Goal: Answer question/provide support

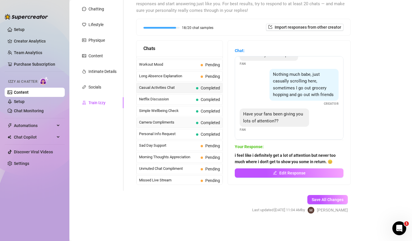
scroll to position [520, 0]
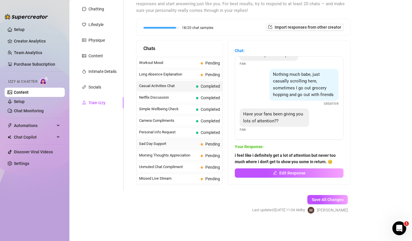
click at [184, 145] on span "Sad Day Support" at bounding box center [168, 144] width 59 height 6
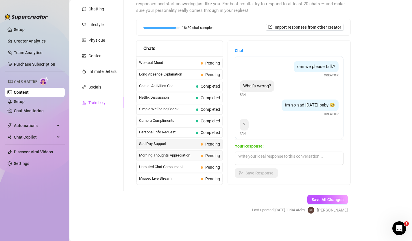
click at [185, 154] on span "Morning Thoughts Appreciation" at bounding box center [168, 156] width 59 height 6
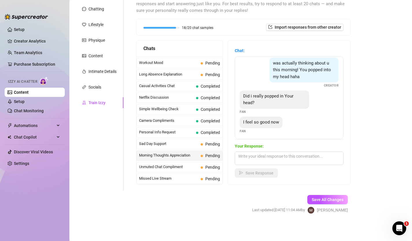
scroll to position [70, 0]
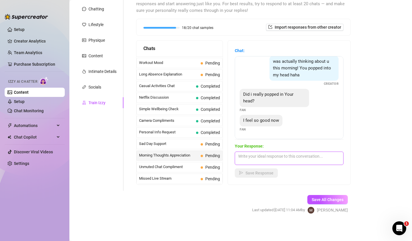
click at [270, 162] on textarea at bounding box center [289, 158] width 109 height 13
type textarea "want to feel even better? ☺️"
click at [267, 171] on span "Save Response" at bounding box center [260, 173] width 28 height 5
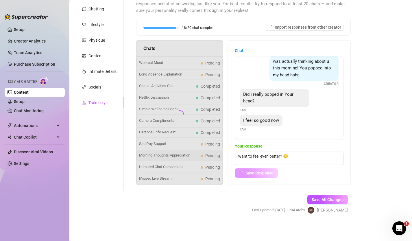
scroll to position [63, 0]
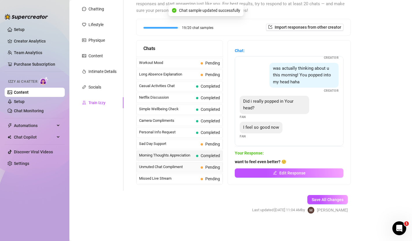
click at [170, 170] on div "Unmuted Chat Compliment Pending" at bounding box center [180, 167] width 86 height 10
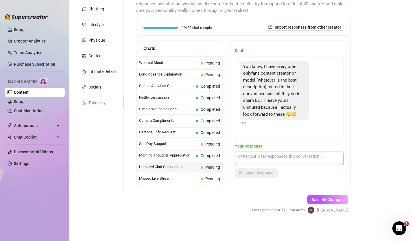
click at [273, 156] on textarea at bounding box center [289, 158] width 109 height 13
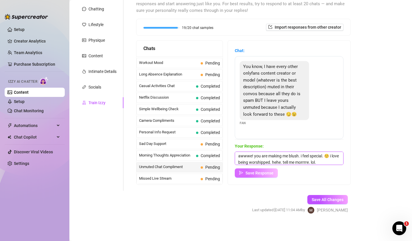
type textarea "awwwe! you are making me blush. i feel special. ☺️ i love being worshipped. heh…"
click at [254, 171] on span "Save Response" at bounding box center [260, 173] width 28 height 5
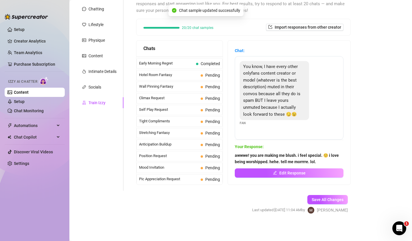
scroll to position [0, 0]
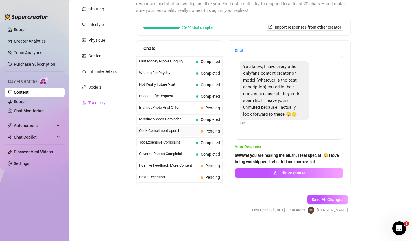
click at [187, 133] on span "Cock Compliment Upsell" at bounding box center [168, 131] width 59 height 6
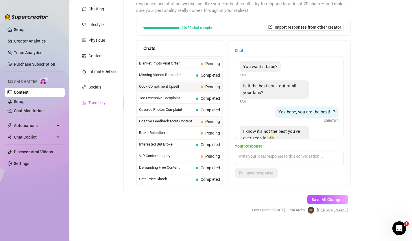
scroll to position [50, 0]
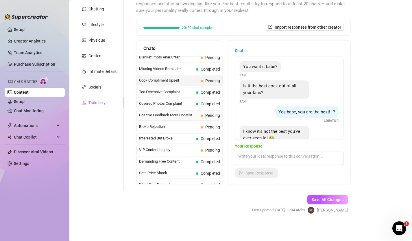
click at [198, 119] on div "Positive Feedback More Content Pending" at bounding box center [180, 115] width 86 height 10
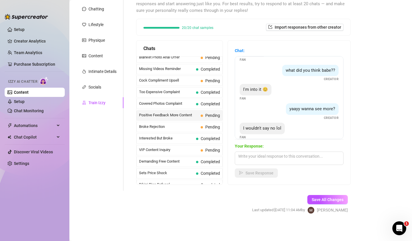
scroll to position [23, 0]
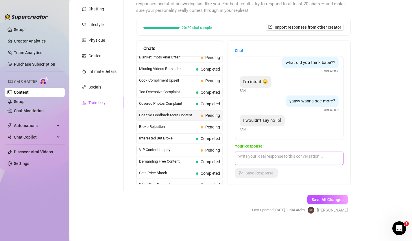
click at [264, 160] on textarea at bounding box center [289, 158] width 109 height 13
type textarea "haha your wish is my command 🪄"
click at [249, 175] on button "Save Response" at bounding box center [256, 172] width 43 height 9
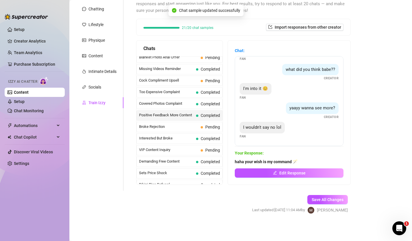
scroll to position [16, 0]
click at [208, 128] on span "Pending" at bounding box center [213, 127] width 15 height 5
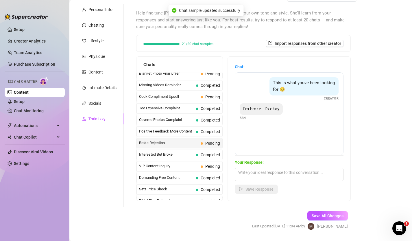
scroll to position [67, 0]
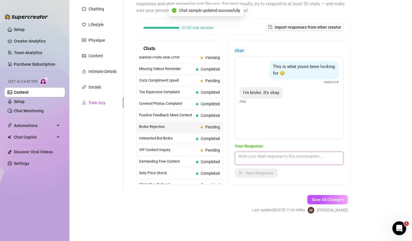
click at [279, 158] on textarea at bounding box center [289, 158] width 109 height 13
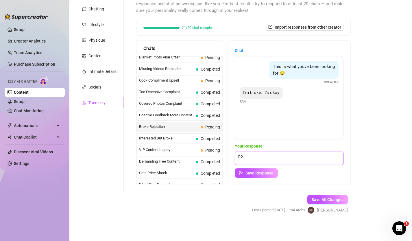
type textarea "no"
type textarea "ahhhh! well, you know where to find me if you become unbroke. 😉"
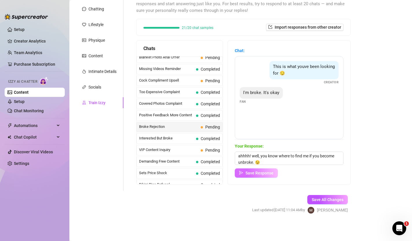
click at [259, 174] on span "Save Response" at bounding box center [260, 173] width 28 height 5
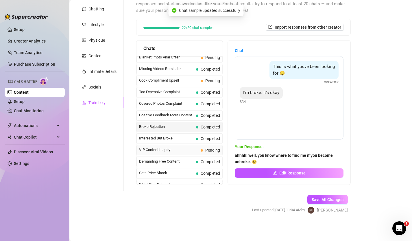
click at [190, 153] on span "VIP Content Inquiry" at bounding box center [168, 150] width 59 height 6
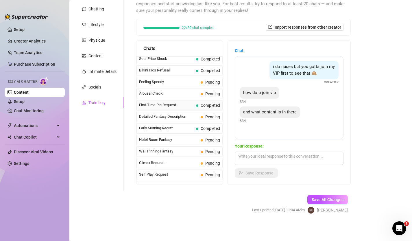
scroll to position [165, 0]
click at [179, 82] on span "Feeling Spendy" at bounding box center [168, 82] width 59 height 6
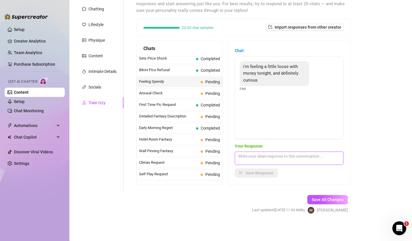
click at [263, 159] on textarea at bounding box center [289, 158] width 109 height 13
drag, startPoint x: 251, startPoint y: 155, endPoint x: 270, endPoint y: 174, distance: 27.2
click at [270, 174] on div "Your Response: mmm, i would love to drain your balls and your account if you ar…" at bounding box center [289, 160] width 109 height 35
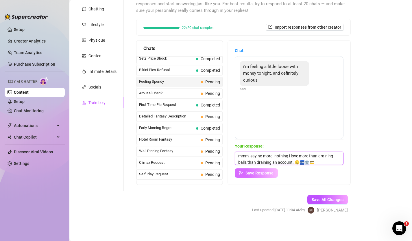
type textarea "mmm, say no more. nothing i love more than draining balls than draining an acco…"
click at [261, 175] on button "Save Response" at bounding box center [256, 172] width 43 height 9
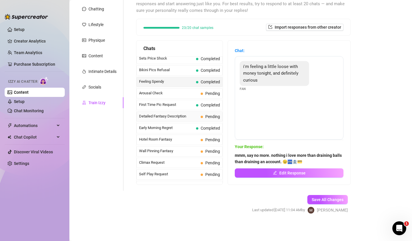
click at [205, 116] on span "Pending" at bounding box center [210, 116] width 19 height 6
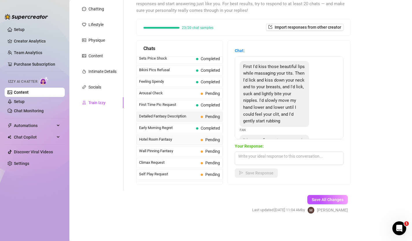
click at [202, 139] on span at bounding box center [202, 140] width 2 height 2
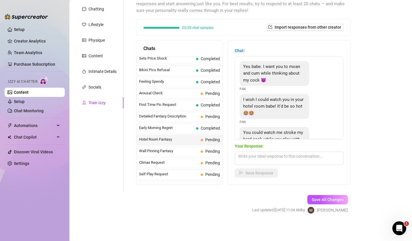
scroll to position [26, 0]
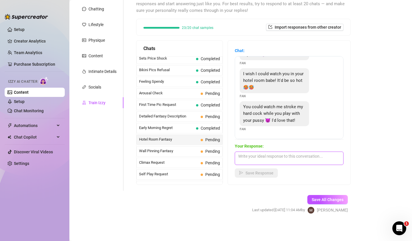
click at [266, 160] on textarea at bounding box center [289, 158] width 109 height 13
type textarea "omg, ta"
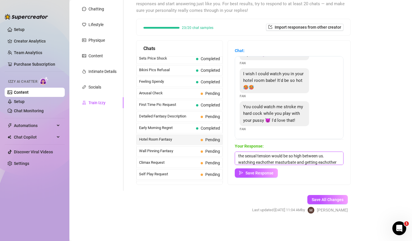
scroll to position [7, 0]
click at [326, 155] on textarea "the sexual tension would be so high between us. watching eachother masturbate a…" at bounding box center [289, 158] width 109 height 13
click at [265, 155] on textarea "the sexual tension would be so high between us. watching eachother masturbate a…" at bounding box center [289, 158] width 109 height 13
click at [262, 162] on textarea "the sexual tension would be so high between us. watching each other masturbate …" at bounding box center [289, 158] width 109 height 13
type textarea "the sexual tension would be so high between us. watching each other masturbate …"
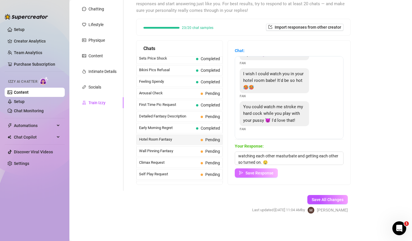
click at [258, 176] on button "Save Response" at bounding box center [256, 172] width 43 height 9
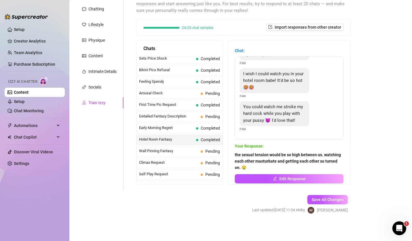
click at [270, 184] on div "Chat: Yes babe. I want you to moan and cum while thinking about my cock 😈 Fan I…" at bounding box center [289, 113] width 123 height 144
click at [271, 177] on button "Edit Response" at bounding box center [289, 178] width 109 height 9
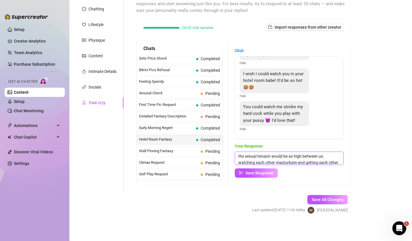
scroll to position [9, 0]
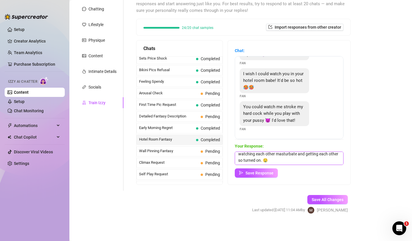
drag, startPoint x: 316, startPoint y: 162, endPoint x: 365, endPoint y: 166, distance: 48.8
click at [365, 166] on div "Bio Import Bio from other creator Personal Info Chatting Lifestyle Physique Con…" at bounding box center [240, 100] width 331 height 248
click at [282, 164] on textarea "the sexual tension would be so high between us. watching each other masturbate …" at bounding box center [289, 158] width 109 height 13
type textarea "the sexual tension would be so high between us. watching each other masturbate …"
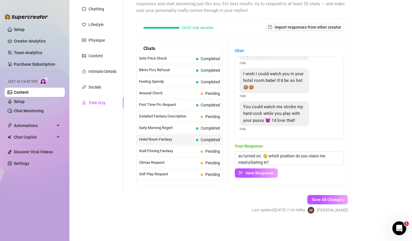
click at [264, 179] on div "Chat: Yes babe. I want you to moan and cum while thinking about my cock 😈 Fan I…" at bounding box center [289, 113] width 123 height 144
click at [262, 174] on span "Save Response" at bounding box center [260, 173] width 28 height 5
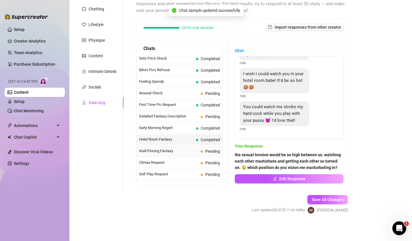
click at [212, 153] on span "Pending" at bounding box center [213, 151] width 15 height 5
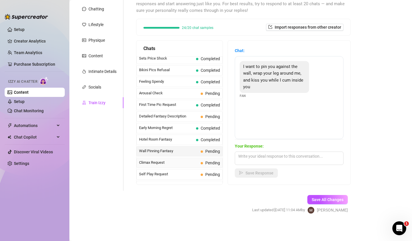
click at [203, 164] on span "Pending" at bounding box center [210, 163] width 19 height 6
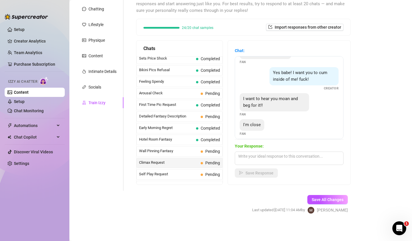
scroll to position [18, 0]
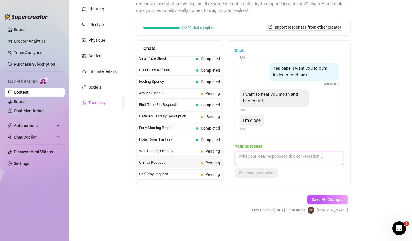
click at [294, 156] on textarea at bounding box center [289, 158] width 109 height 13
type textarea "absolutely, i will gladly let you hear me beg and moan for you cummmm. 💦"
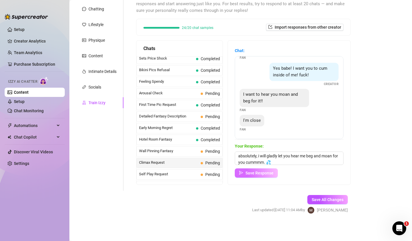
click at [256, 173] on span "Save Response" at bounding box center [260, 173] width 28 height 5
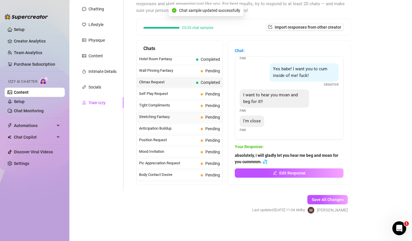
scroll to position [246, 0]
click at [183, 97] on div "Self Play Request Pending" at bounding box center [180, 93] width 86 height 10
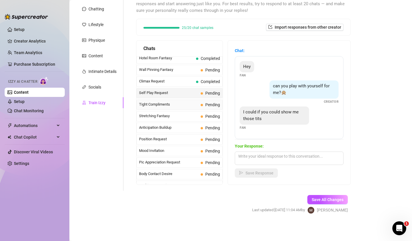
click at [188, 104] on span "Tight Compliments" at bounding box center [168, 105] width 59 height 6
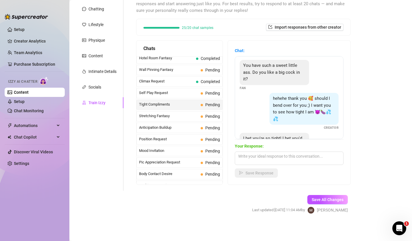
scroll to position [38, 0]
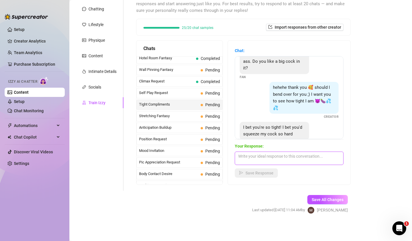
click at [298, 159] on textarea at bounding box center [289, 158] width 109 height 13
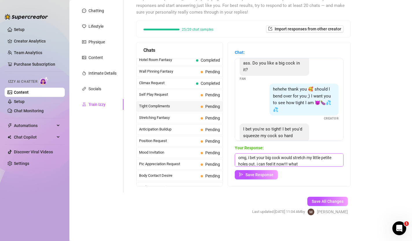
scroll to position [67, 0]
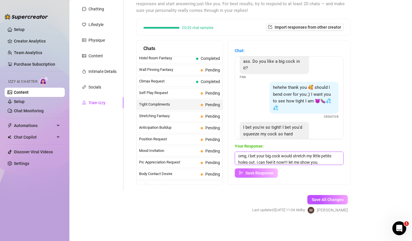
type textarea "omg, i bet your big cock would stretch my little petite holes out. i can feel i…"
click at [252, 171] on span "Save Response" at bounding box center [260, 173] width 28 height 5
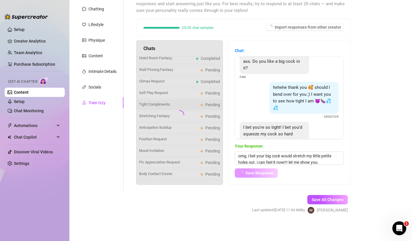
scroll to position [38, 0]
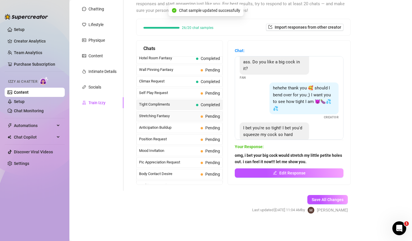
click at [196, 115] on span "Stretching Fantasy" at bounding box center [168, 116] width 59 height 6
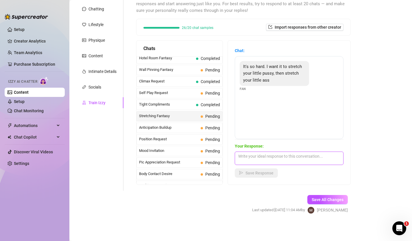
click at [276, 162] on textarea at bounding box center [289, 158] width 109 height 13
type textarea "omg, i hope i can take it all. that is so much cock. 😳 do you think i can take …"
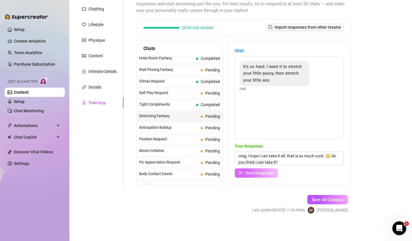
click at [265, 175] on span "Save Response" at bounding box center [260, 173] width 28 height 5
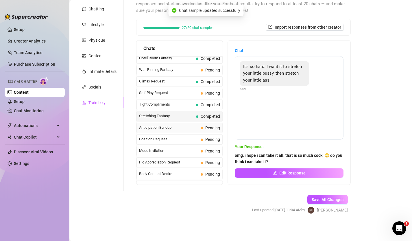
click at [189, 126] on span "Anticipation Buildup" at bounding box center [168, 128] width 59 height 6
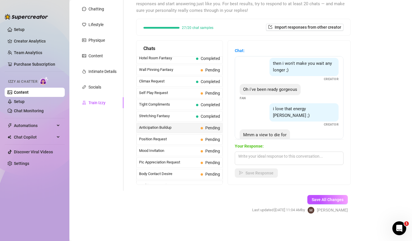
scroll to position [30, 0]
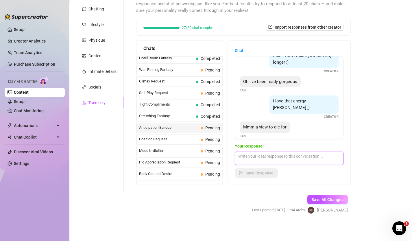
click at [265, 160] on textarea at bounding box center [289, 158] width 109 height 13
click at [185, 138] on span "Position Request" at bounding box center [168, 139] width 59 height 6
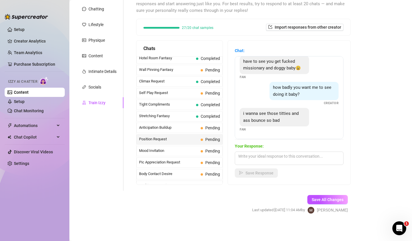
scroll to position [0, 0]
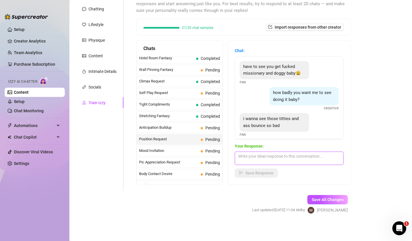
click at [296, 159] on textarea at bounding box center [289, 158] width 109 height 13
type textarea "i think i have someth"
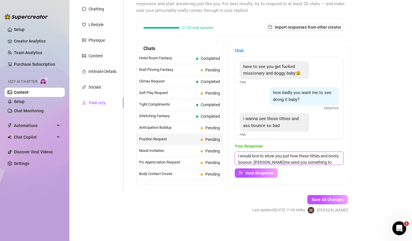
scroll to position [7, 0]
type textarea "i would love to show you just how these titties and booty bounce. [PERSON_NAME]…"
click at [254, 176] on button "Save Response" at bounding box center [256, 172] width 43 height 9
